Goal: Transaction & Acquisition: Book appointment/travel/reservation

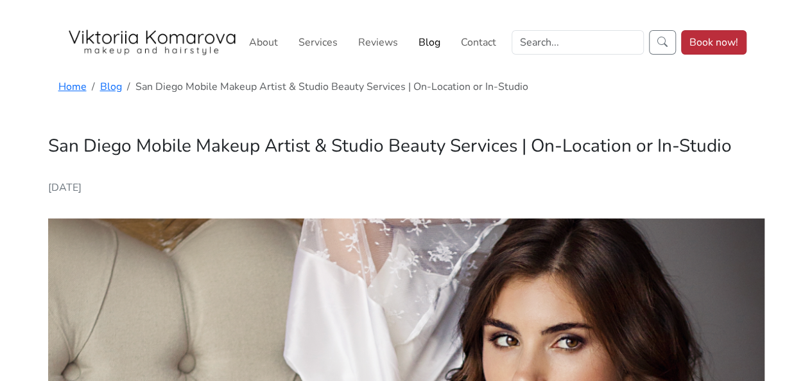
click at [709, 42] on link "Book now!" at bounding box center [713, 42] width 65 height 24
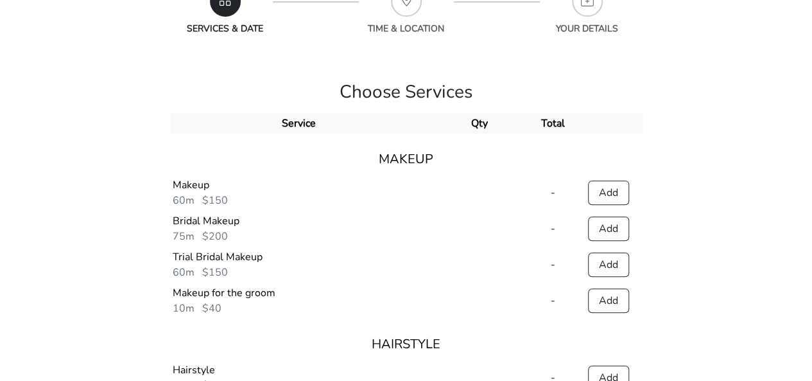
scroll to position [257, 0]
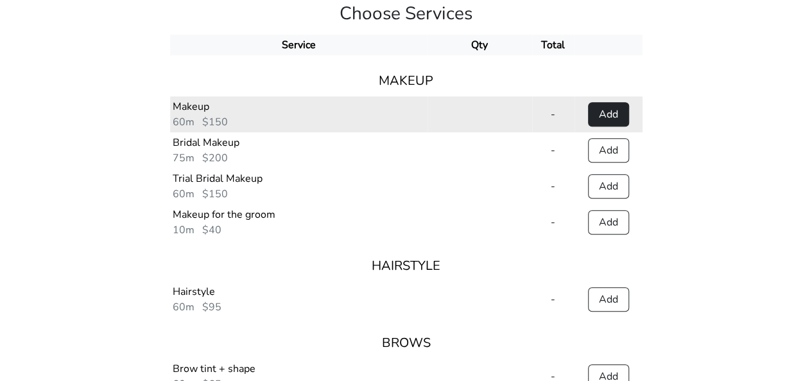
click at [603, 117] on button "Add" at bounding box center [608, 114] width 41 height 24
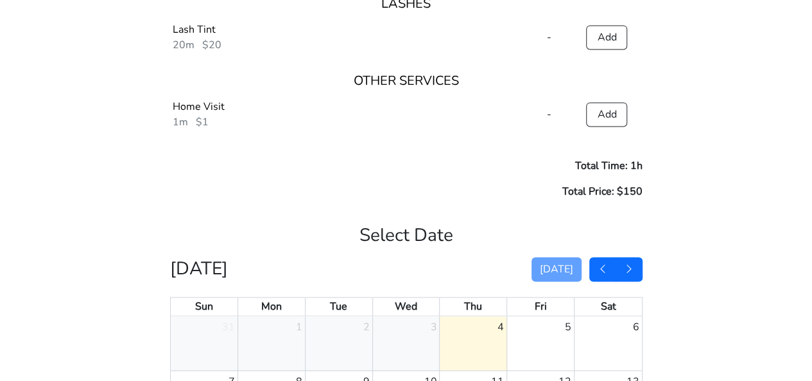
scroll to position [899, 0]
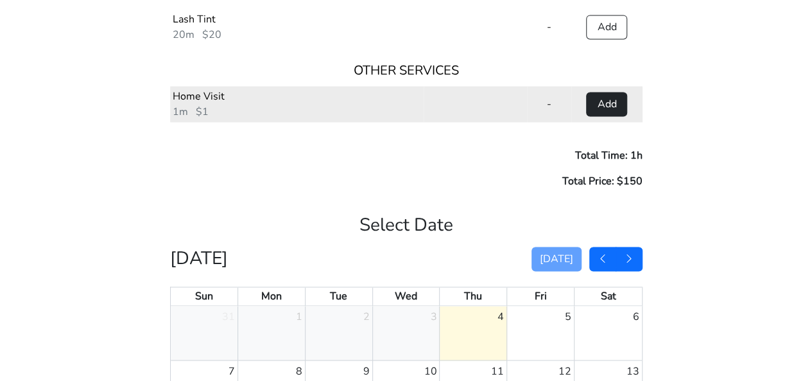
click at [612, 108] on button "Add" at bounding box center [606, 104] width 41 height 24
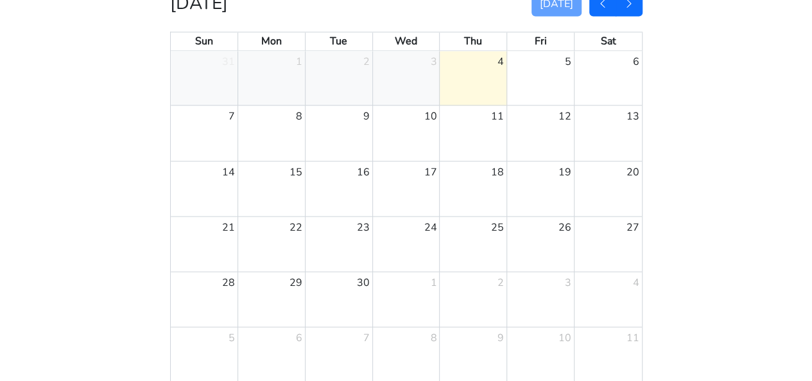
scroll to position [1156, 0]
click at [607, 239] on div "27" at bounding box center [608, 241] width 67 height 55
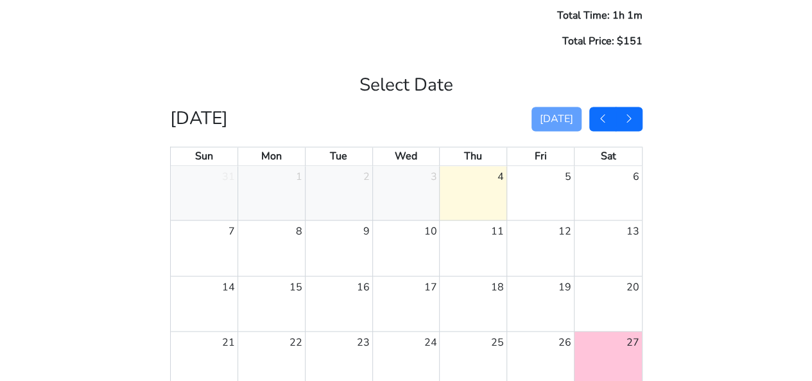
scroll to position [1027, 0]
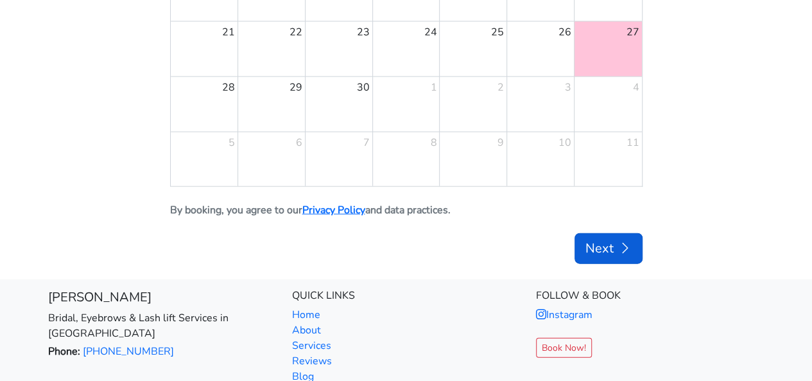
click at [609, 252] on button "Next" at bounding box center [609, 248] width 68 height 31
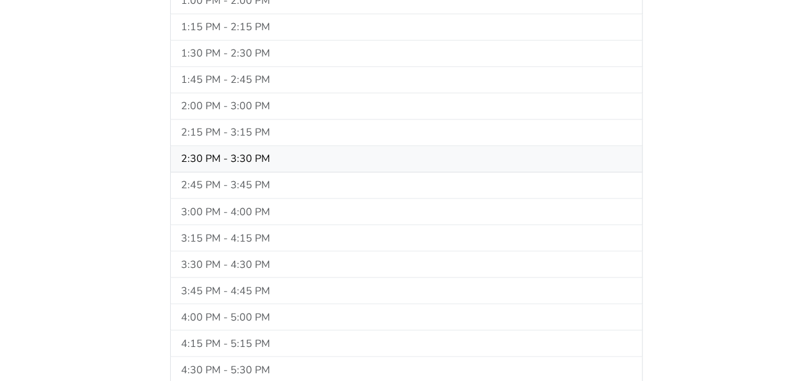
scroll to position [1000, 0]
click at [282, 102] on button "1:45 PM - 2:45 PM" at bounding box center [406, 106] width 472 height 26
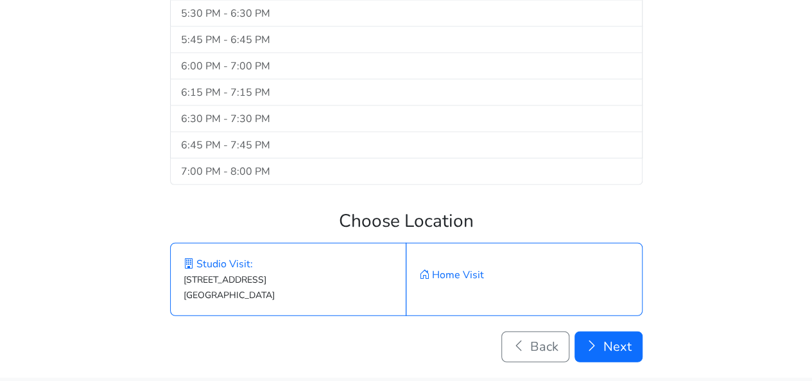
scroll to position [1513, 0]
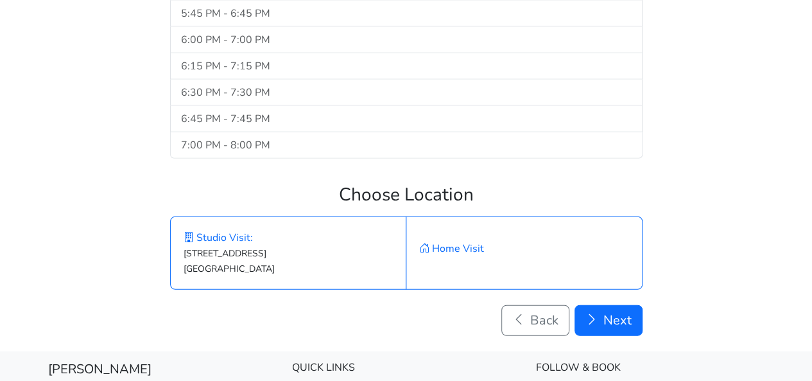
click at [466, 241] on label "Home Visit" at bounding box center [524, 252] width 237 height 73
click at [178, 225] on input "Home Visit" at bounding box center [174, 220] width 8 height 8
radio input "true"
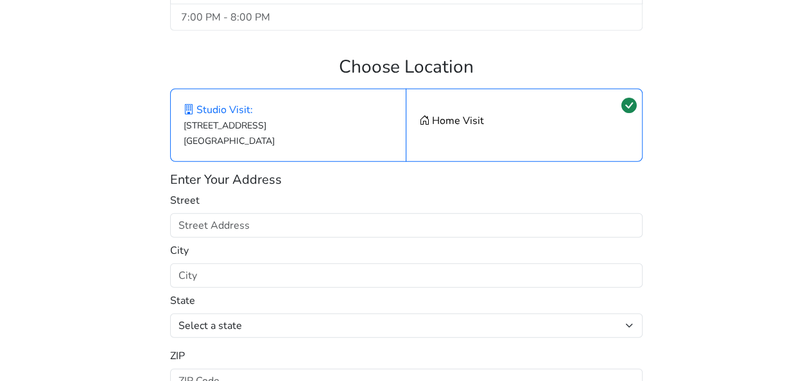
scroll to position [1642, 0]
click at [422, 225] on div "Enter Your Address Street City State Select a state [US_STATE] [US_STATE] [US_S…" at bounding box center [406, 281] width 472 height 221
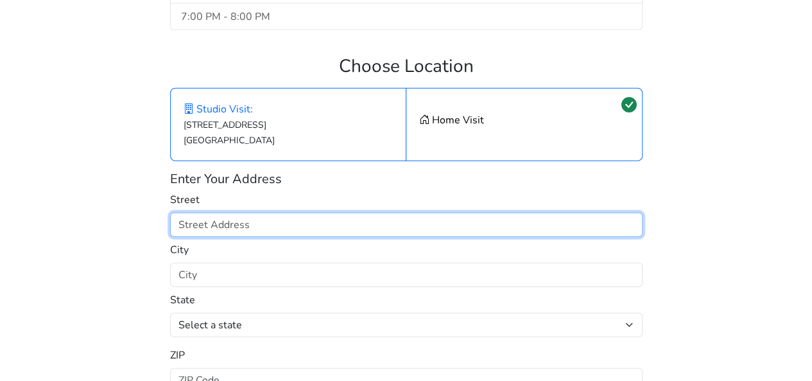
click at [426, 214] on input "text" at bounding box center [406, 224] width 472 height 24
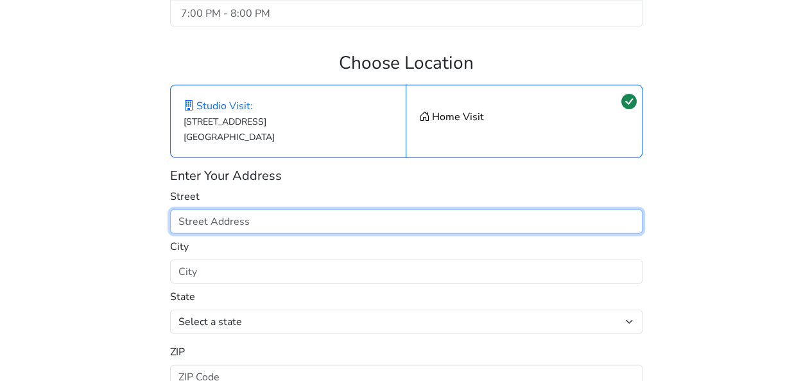
scroll to position [1713, 0]
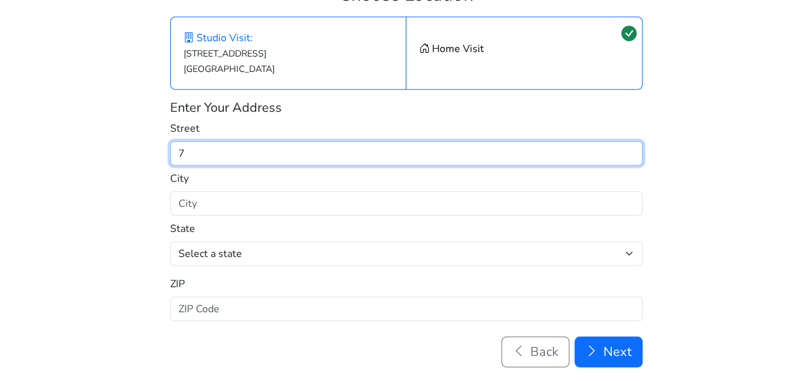
type input "7"
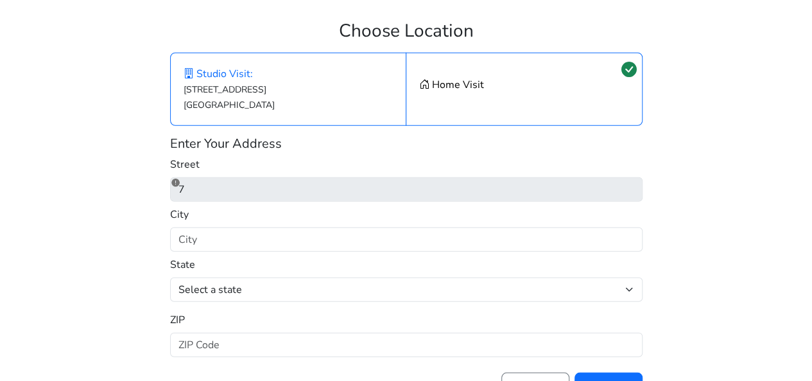
scroll to position [1649, 0]
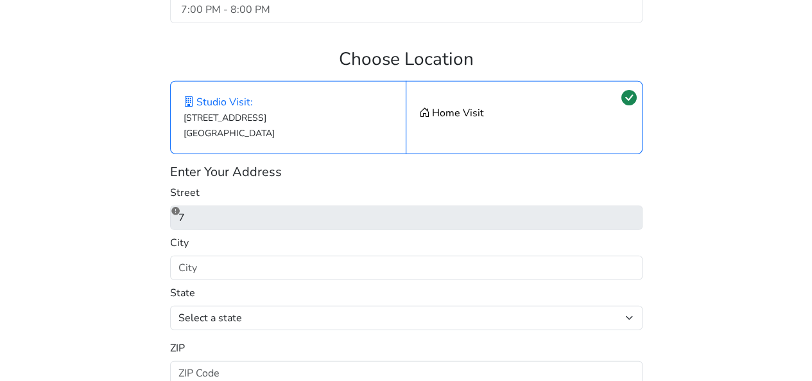
click at [506, 117] on label "Home Visit" at bounding box center [524, 117] width 237 height 73
click at [178, 89] on input "Home Visit" at bounding box center [174, 85] width 8 height 8
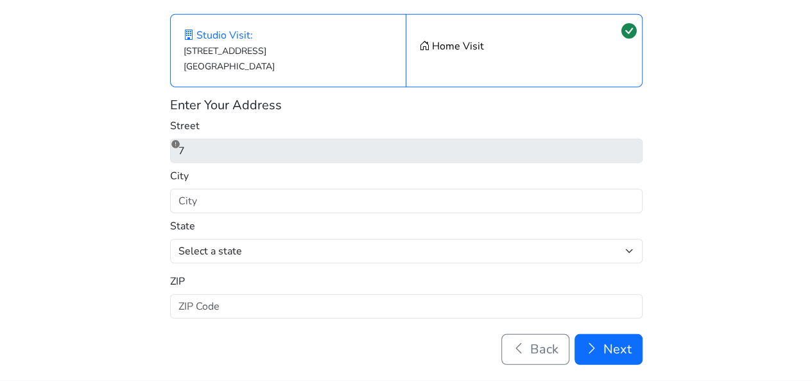
scroll to position [1713, 0]
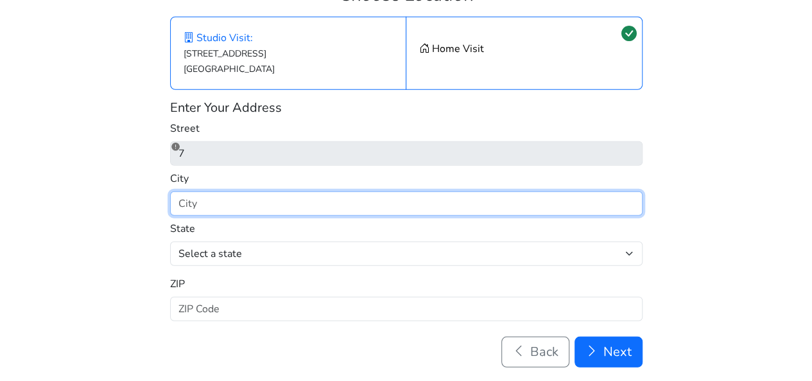
click at [207, 197] on input "text" at bounding box center [406, 203] width 472 height 24
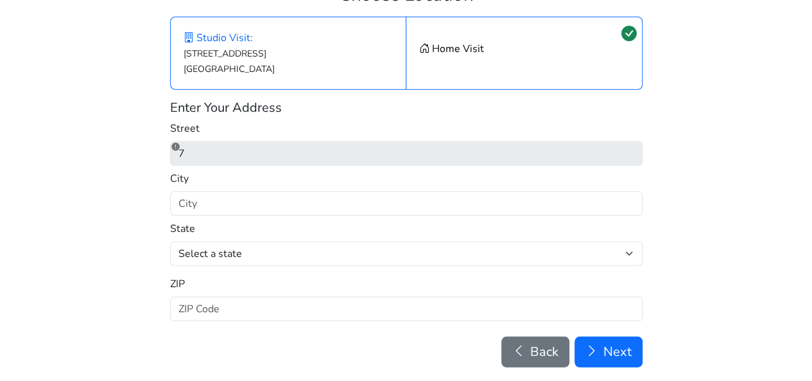
drag, startPoint x: 534, startPoint y: 335, endPoint x: 527, endPoint y: 333, distance: 7.5
click at [533, 336] on button "Back" at bounding box center [535, 351] width 68 height 31
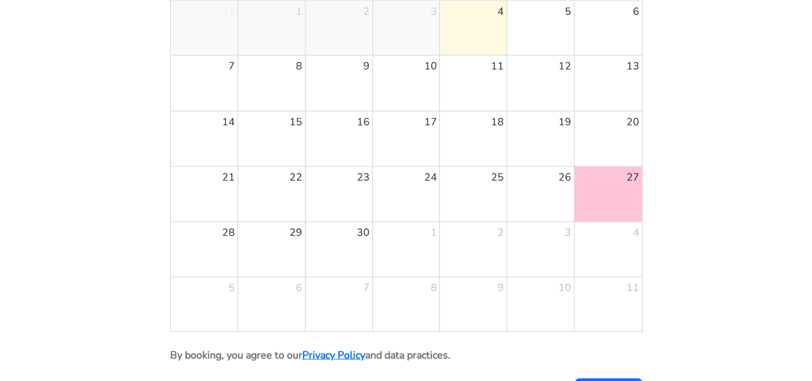
scroll to position [1195, 0]
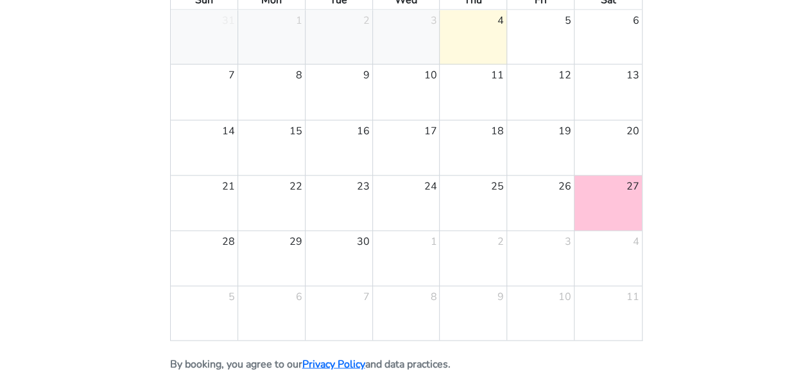
click at [601, 193] on div at bounding box center [608, 202] width 67 height 55
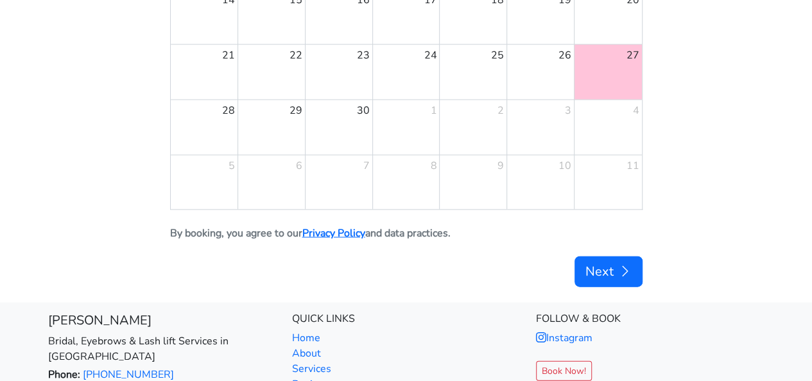
scroll to position [1452, 0]
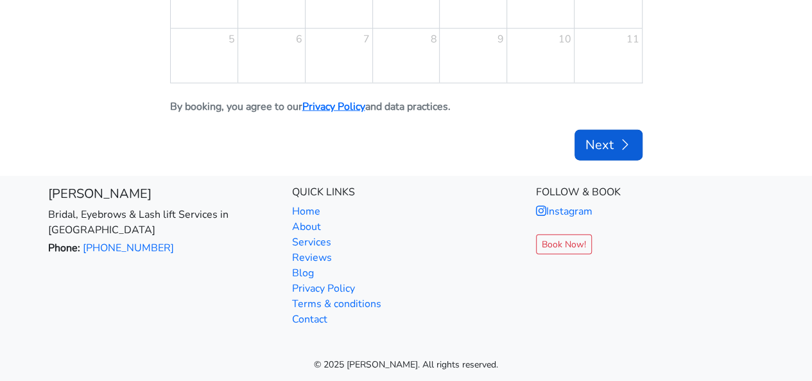
click at [598, 150] on button "Next" at bounding box center [609, 145] width 68 height 31
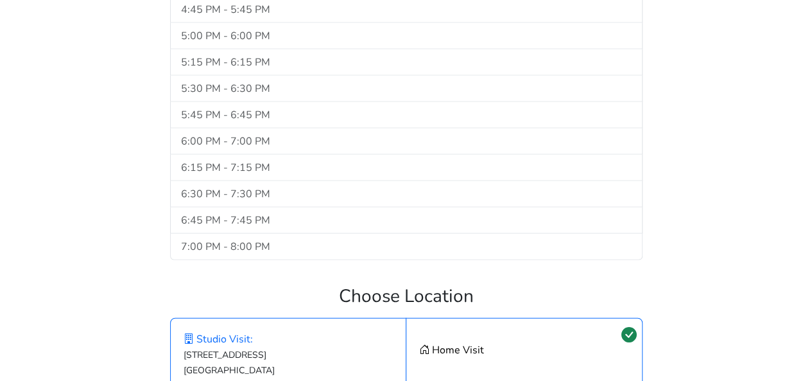
scroll to position [1541, 0]
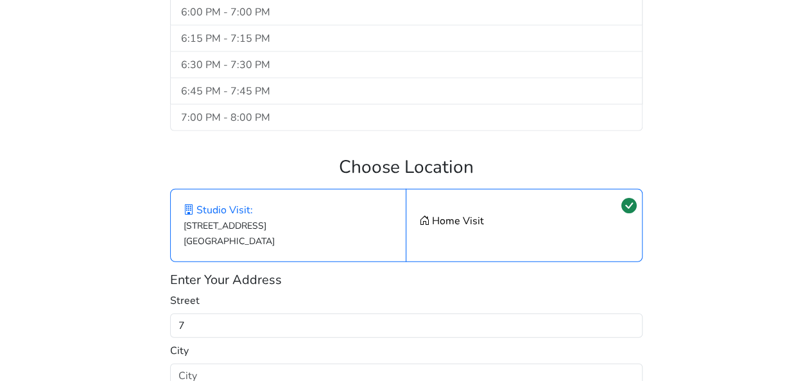
click at [460, 211] on label "Home Visit" at bounding box center [524, 225] width 237 height 73
click at [178, 197] on input "Home Visit" at bounding box center [174, 193] width 8 height 8
click at [266, 220] on small "[STREET_ADDRESS]" at bounding box center [229, 234] width 91 height 28
click at [178, 197] on input "Studio Visit: [STREET_ADDRESS]" at bounding box center [174, 193] width 8 height 8
radio input "true"
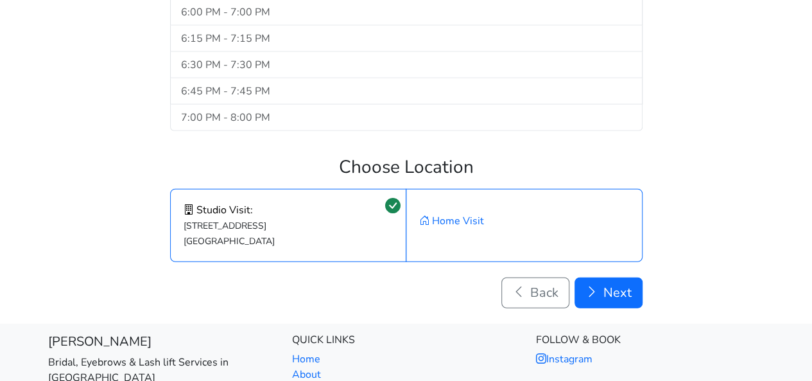
click at [462, 214] on label "Home Visit" at bounding box center [524, 225] width 237 height 73
click at [178, 197] on input "Home Visit" at bounding box center [174, 193] width 8 height 8
radio input "true"
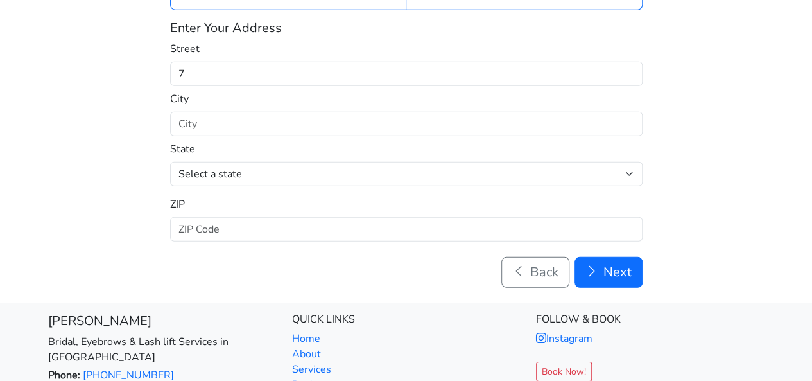
scroll to position [1798, 0]
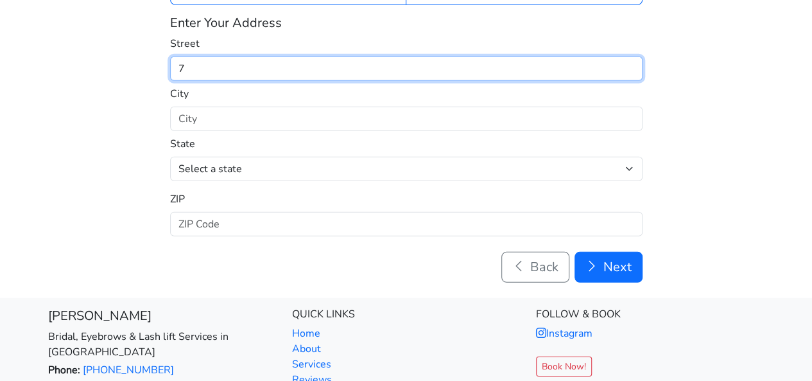
click at [203, 58] on input "7" at bounding box center [406, 68] width 472 height 24
type input "7250 [PERSON_NAME] Ct"
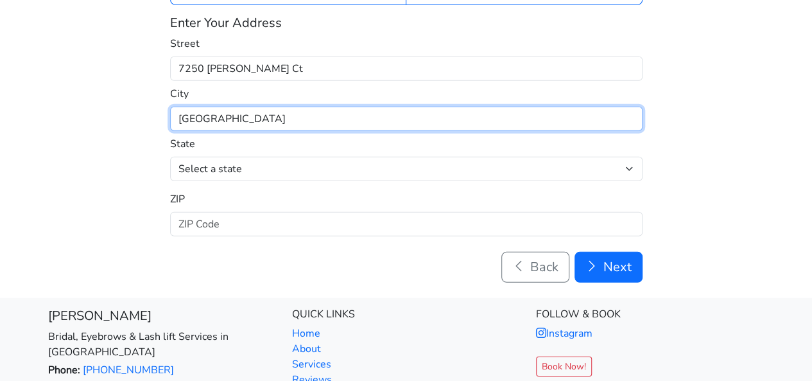
type input "[GEOGRAPHIC_DATA]"
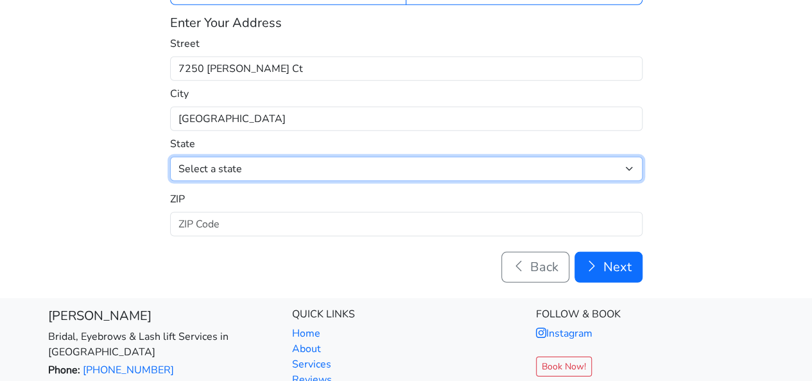
click at [213, 163] on select "Select a state [US_STATE] [US_STATE] [US_STATE] [US_STATE] [US_STATE] [US_STATE…" at bounding box center [406, 169] width 472 height 24
select select "CA"
click at [170, 157] on select "Select a state [US_STATE] [US_STATE] [US_STATE] [US_STATE] [US_STATE] [US_STATE…" at bounding box center [406, 169] width 472 height 24
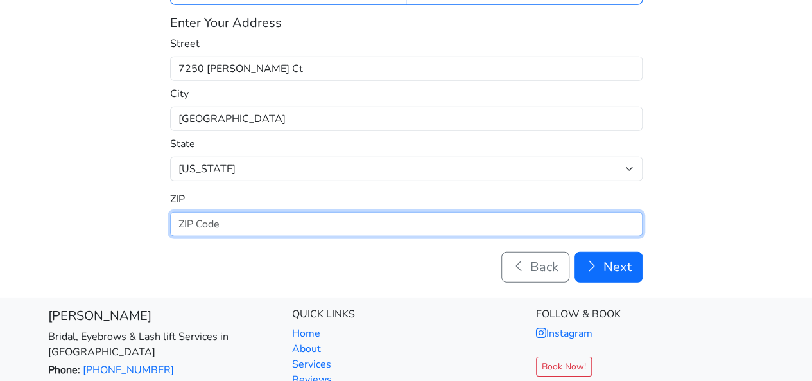
click at [214, 212] on input "text" at bounding box center [406, 224] width 472 height 24
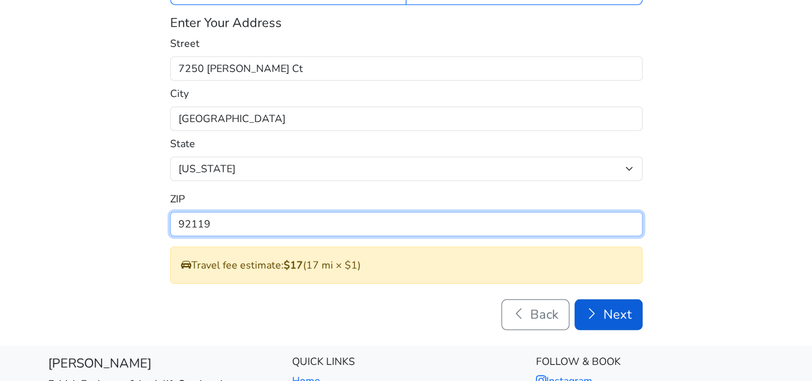
type input "92119"
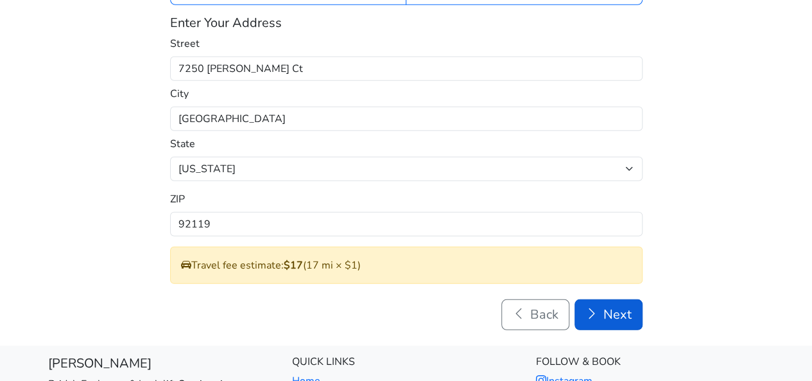
click at [619, 299] on button "Next" at bounding box center [609, 314] width 68 height 31
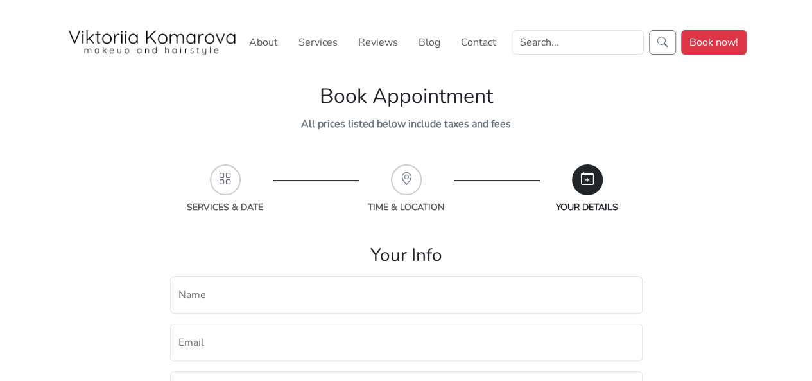
click at [394, 174] on div at bounding box center [406, 179] width 31 height 31
click at [230, 177] on icon at bounding box center [225, 179] width 13 height 19
